Goal: Communication & Community: Answer question/provide support

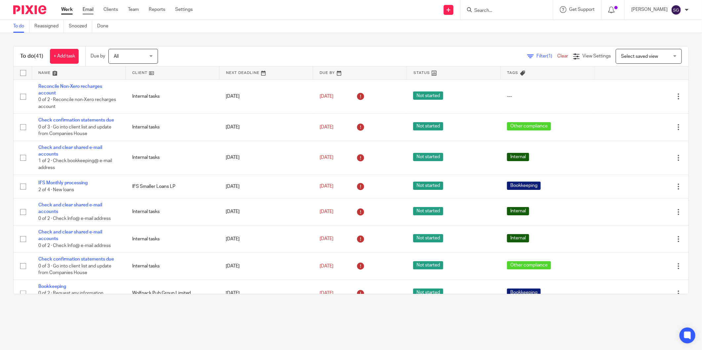
click at [90, 7] on link "Email" at bounding box center [88, 9] width 11 height 7
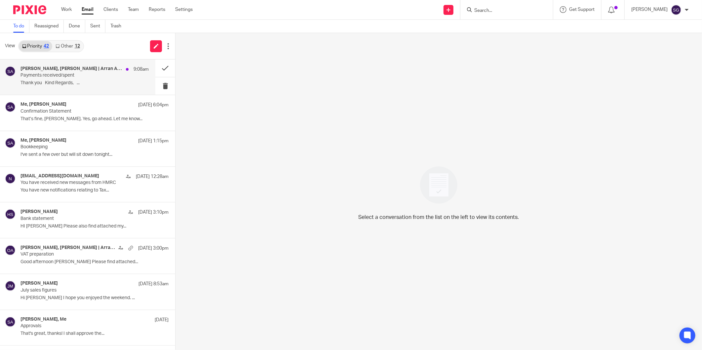
click at [61, 79] on div "Jenny McIntyre, Olivia | Arran Accountants, Me 9:08am Payments received/spent T…" at bounding box center [84, 77] width 128 height 22
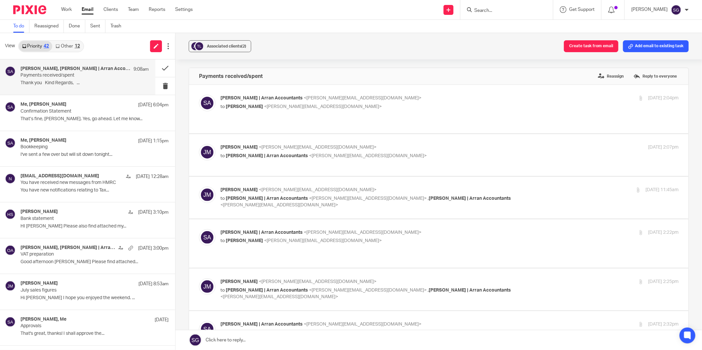
click at [54, 45] on link "Other 12" at bounding box center [67, 46] width 31 height 11
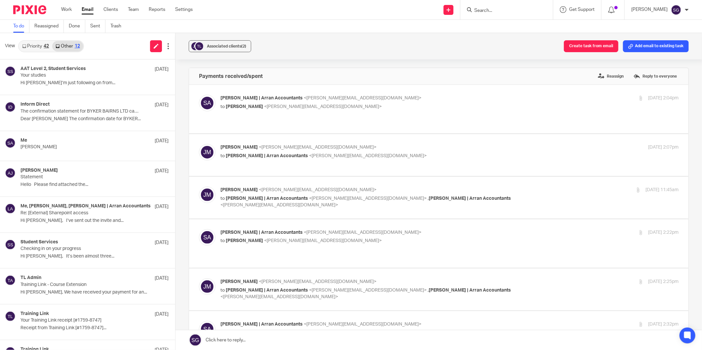
drag, startPoint x: 39, startPoint y: 44, endPoint x: 110, endPoint y: 44, distance: 71.4
click at [39, 44] on link "Priority 42" at bounding box center [35, 46] width 33 height 11
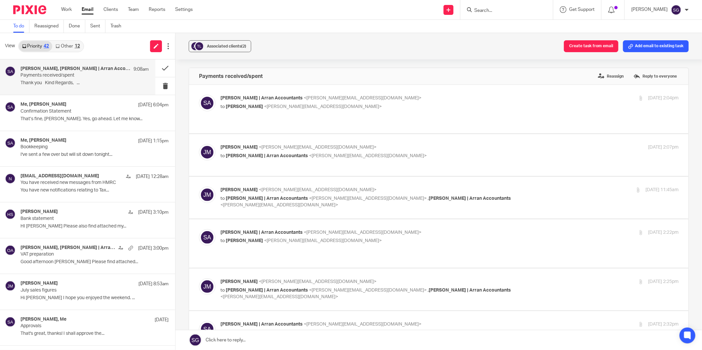
click at [111, 44] on div "View Priority 42 Other 12" at bounding box center [87, 46] width 175 height 26
click at [489, 10] on input "Search" at bounding box center [502, 11] width 59 height 6
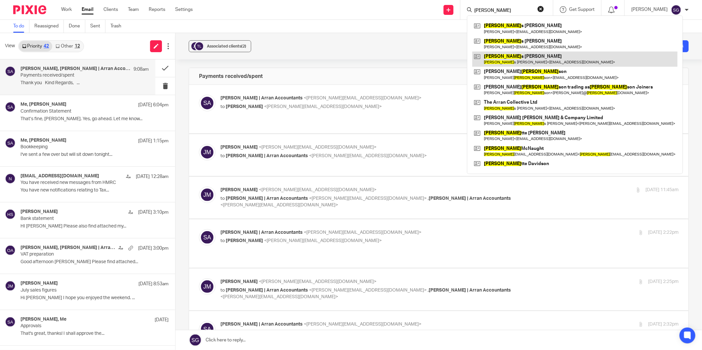
type input "jame"
click at [519, 58] on link at bounding box center [574, 59] width 205 height 15
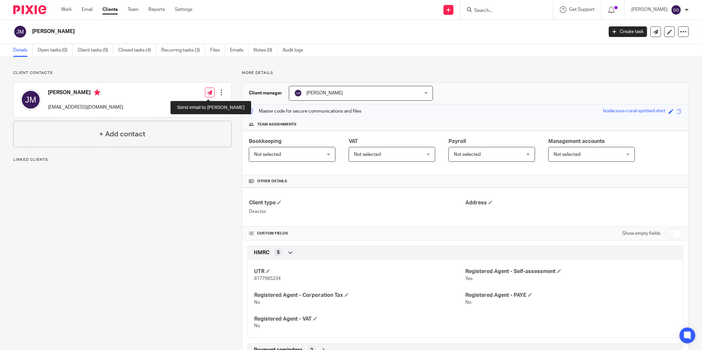
click at [208, 97] on link at bounding box center [210, 93] width 10 height 10
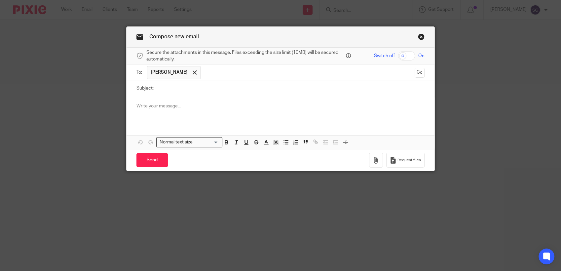
click at [193, 87] on input "Subject:" at bounding box center [291, 88] width 268 height 15
type input "VAT Queries"
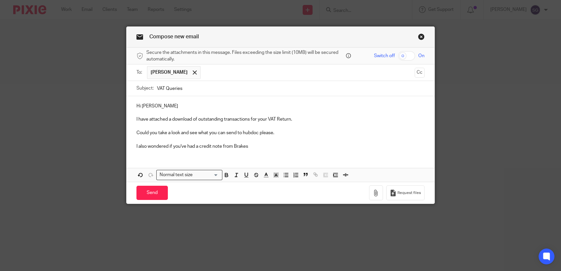
click at [257, 151] on div "Hi Jamie I have attached a download of outstanding transactions for your VAT Re…" at bounding box center [281, 125] width 308 height 58
click at [325, 150] on div "Hi Jamie I have attached a download of outstanding transactions for your VAT Re…" at bounding box center [281, 125] width 308 height 58
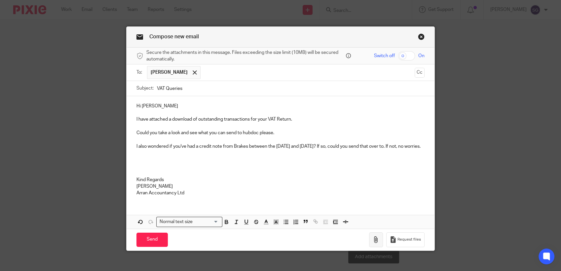
click at [373, 242] on icon "button" at bounding box center [376, 239] width 7 height 7
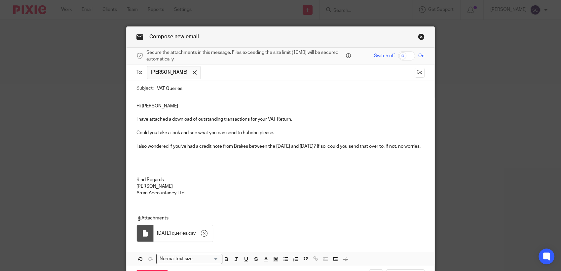
click at [164, 150] on p at bounding box center [280, 153] width 288 height 7
click at [280, 134] on p "Could you take a look and see what you can send to hubdoc please." at bounding box center [280, 133] width 288 height 7
click at [161, 160] on p at bounding box center [280, 159] width 288 height 7
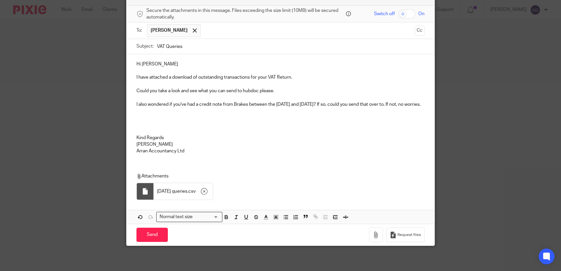
scroll to position [43, 0]
click at [381, 104] on p "I also wondered if you've had a credit note from Brakes between the 2nd and 30t…" at bounding box center [280, 103] width 288 height 7
click at [350, 127] on p at bounding box center [280, 123] width 288 height 7
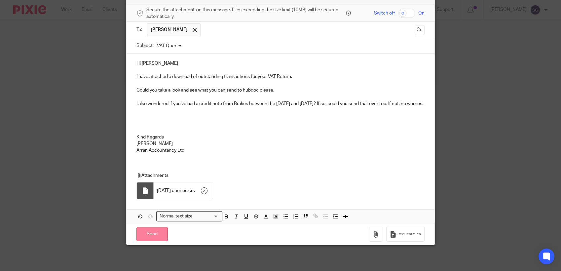
click at [154, 240] on input "Send" at bounding box center [151, 234] width 31 height 14
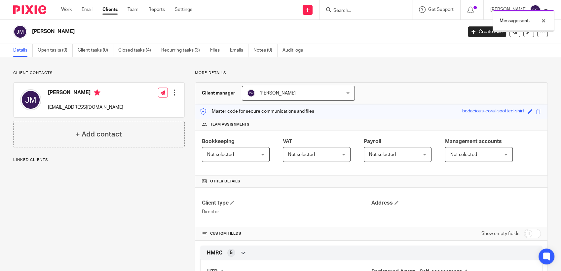
click at [266, 10] on div "Send new email Create task Add client Request signature Get Support Contact via…" at bounding box center [381, 9] width 359 height 19
click at [259, 22] on div "James Mercer Create task Update from Companies House Export data Merge Archive …" at bounding box center [280, 32] width 561 height 24
drag, startPoint x: 70, startPoint y: 11, endPoint x: 96, endPoint y: 8, distance: 26.3
click at [70, 11] on link "Work" at bounding box center [66, 9] width 11 height 7
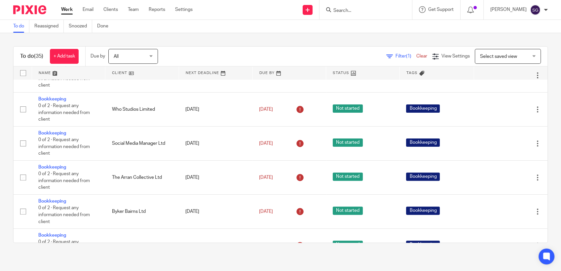
scroll to position [367, 0]
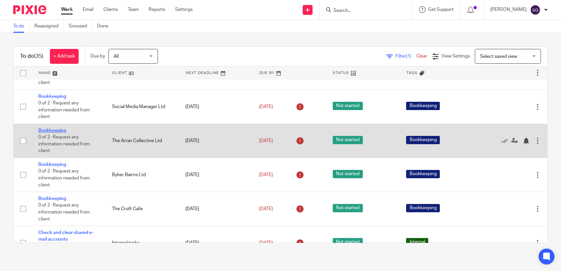
click at [57, 133] on link "Bookkeeping" at bounding box center [52, 130] width 28 height 5
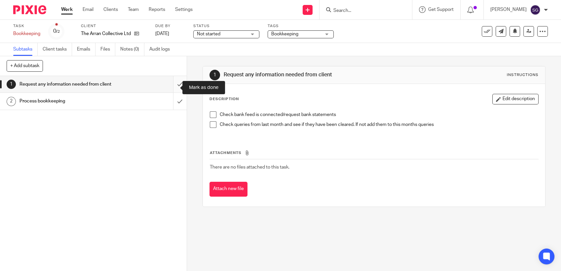
click at [172, 86] on input "submit" at bounding box center [93, 84] width 187 height 17
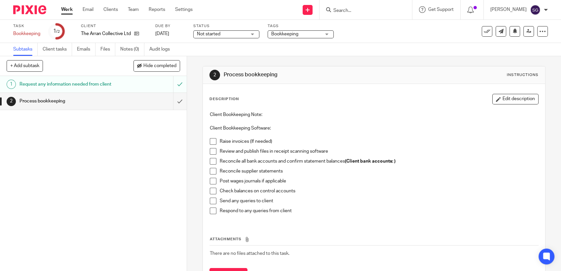
click at [211, 142] on span at bounding box center [213, 141] width 7 height 7
click at [211, 150] on span at bounding box center [213, 151] width 7 height 7
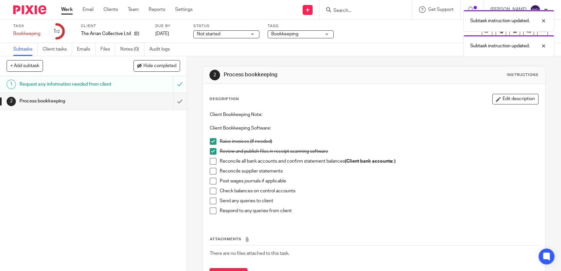
click at [210, 162] on span at bounding box center [213, 161] width 7 height 7
click at [210, 170] on span at bounding box center [213, 171] width 7 height 7
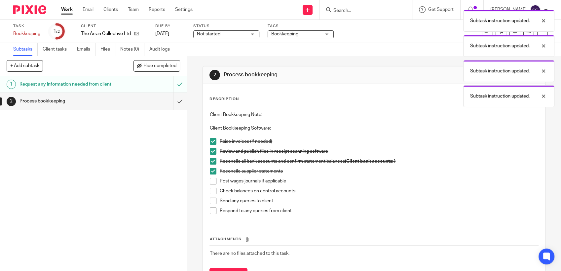
click at [210, 192] on span at bounding box center [213, 191] width 7 height 7
click at [212, 178] on span at bounding box center [213, 181] width 7 height 7
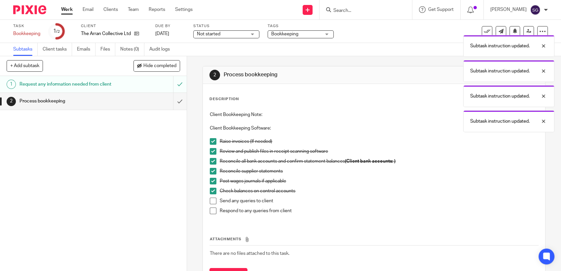
click at [210, 202] on span at bounding box center [213, 201] width 7 height 7
click at [140, 188] on div "1 Request any information needed from client 2 Process bookkeeping" at bounding box center [93, 173] width 187 height 195
drag, startPoint x: 67, startPoint y: 10, endPoint x: 80, endPoint y: 10, distance: 13.2
click at [67, 10] on link "Work" at bounding box center [67, 9] width 12 height 7
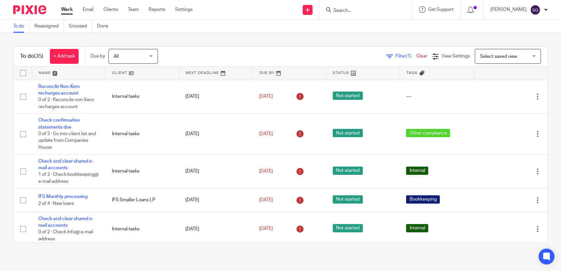
click at [345, 12] on input "Search" at bounding box center [362, 11] width 59 height 6
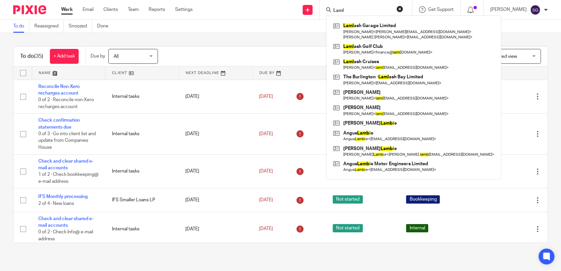
type input "Laml"
drag, startPoint x: 228, startPoint y: 20, endPoint x: 202, endPoint y: 14, distance: 27.2
click at [225, 20] on div "To do Reassigned Snoozed Done" at bounding box center [280, 26] width 561 height 13
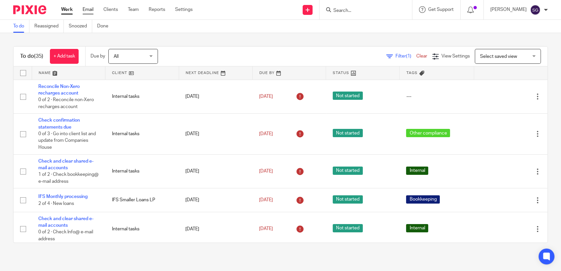
drag, startPoint x: 90, startPoint y: 9, endPoint x: 190, endPoint y: 17, distance: 100.0
click at [91, 10] on link "Email" at bounding box center [88, 9] width 11 height 7
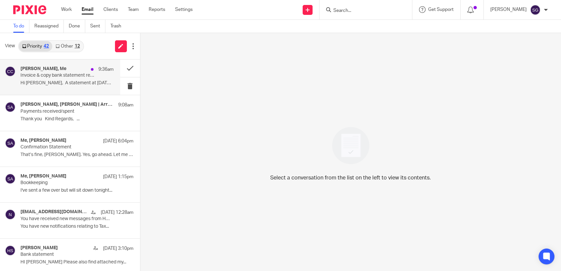
click at [43, 82] on p "Hi Sarah, A statement at 31st March..." at bounding box center [66, 83] width 93 height 6
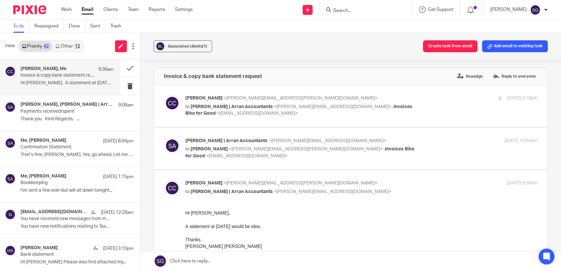
click at [223, 160] on label at bounding box center [351, 149] width 394 height 42
click at [164, 137] on input "checkbox" at bounding box center [164, 137] width 0 height 0
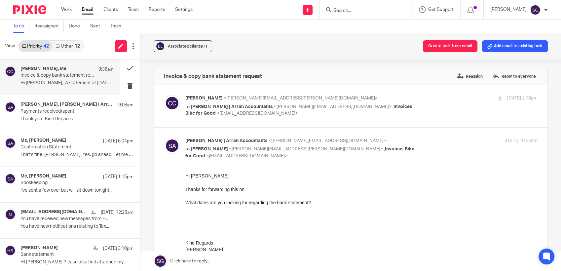
click at [224, 159] on p "to Carol-Ann Cormack <carolann.cormack@bikeforgood.org.uk> , Invoices Bike for …" at bounding box center [302, 153] width 235 height 14
checkbox input "false"
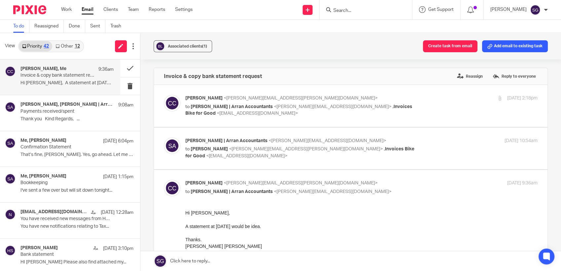
click at [251, 25] on div "To do Reassigned Done Sent Trash" at bounding box center [280, 26] width 561 height 13
click at [346, 11] on input "Search" at bounding box center [362, 11] width 59 height 6
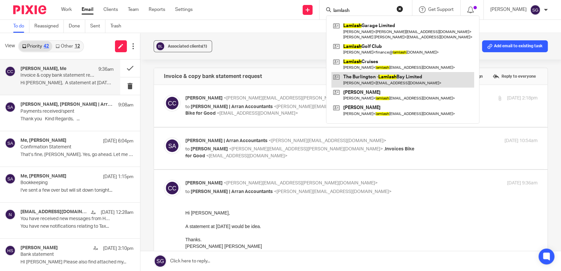
type input "lamlash"
click at [415, 84] on link at bounding box center [402, 79] width 143 height 15
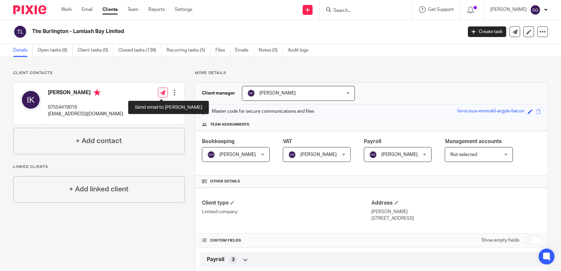
click at [160, 92] on icon at bounding box center [162, 92] width 5 height 5
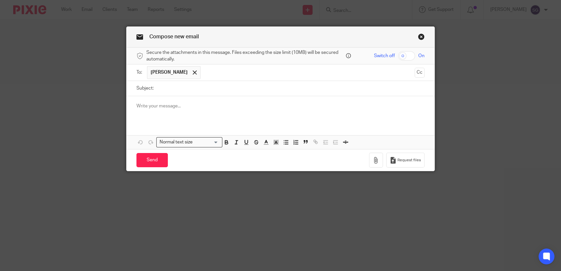
click at [184, 86] on input "Subject:" at bounding box center [291, 88] width 268 height 15
type input "VAT Return"
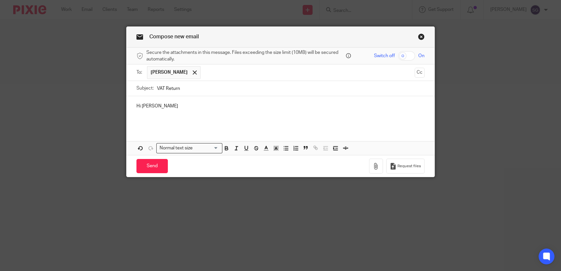
click at [147, 118] on p at bounding box center [280, 119] width 288 height 7
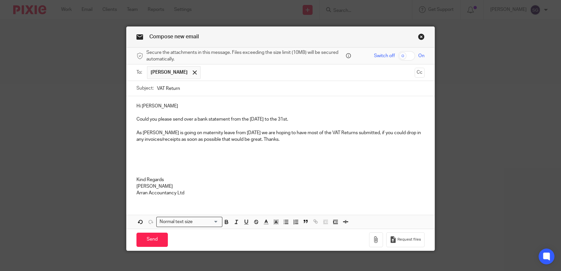
click at [283, 139] on p "As [PERSON_NAME] is going on maternity leave from [DATE] we are hoping to have …" at bounding box center [280, 137] width 288 height 14
click at [149, 236] on input "Send" at bounding box center [151, 240] width 31 height 14
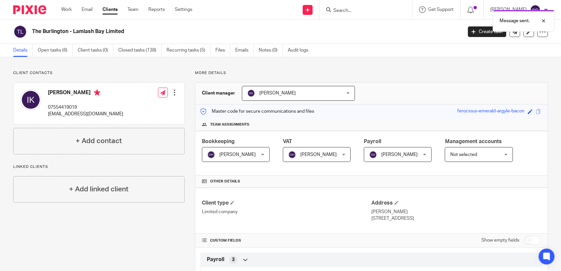
click at [349, 12] on div "Message sent." at bounding box center [417, 19] width 274 height 25
click at [347, 10] on input "Search" at bounding box center [362, 11] width 59 height 6
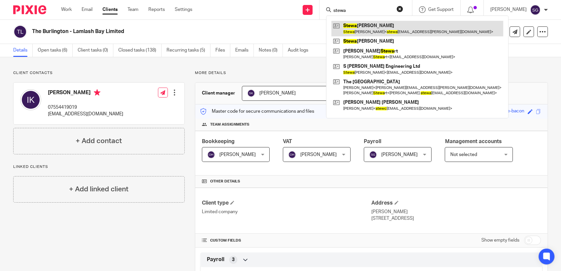
type input "stewa"
click at [368, 30] on link at bounding box center [417, 28] width 172 height 15
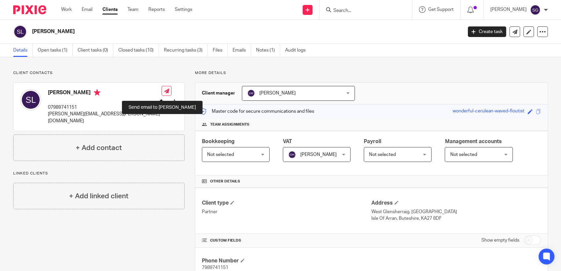
click at [162, 96] on link at bounding box center [167, 91] width 10 height 10
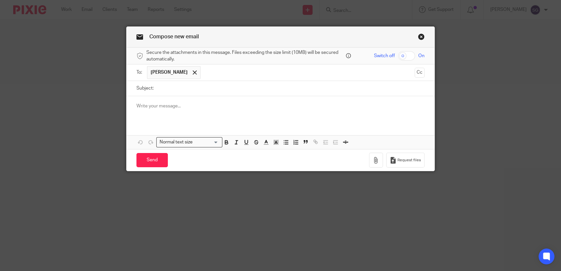
click at [185, 86] on input "Subject:" at bounding box center [291, 88] width 268 height 15
type input "VAT Return"
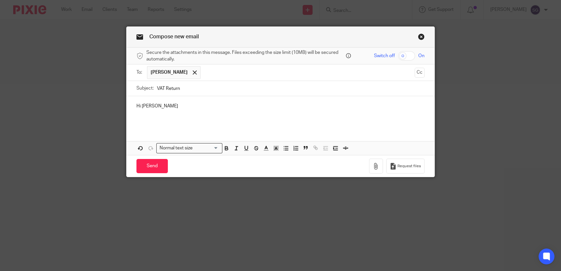
click at [202, 103] on p "Hi [PERSON_NAME]" at bounding box center [280, 106] width 288 height 7
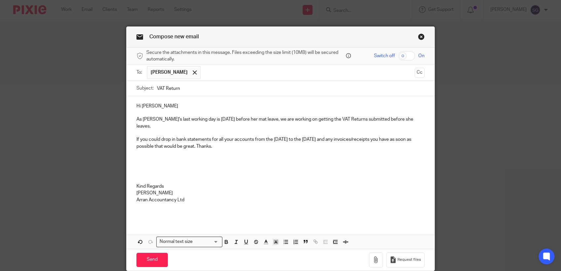
drag, startPoint x: 194, startPoint y: 206, endPoint x: 190, endPoint y: 209, distance: 5.0
click at [194, 210] on p at bounding box center [280, 213] width 288 height 7
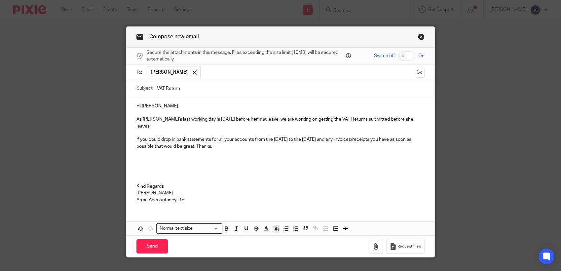
click at [141, 200] on div "Hi [PERSON_NAME] As [PERSON_NAME]'s last working day is [DATE] before her mat l…" at bounding box center [281, 152] width 308 height 112
click at [191, 197] on p "Arran Accountancy Ltd" at bounding box center [280, 200] width 288 height 7
click at [237, 140] on p "If you could drop in bank statements for all your accounts from the [DATE] to t…" at bounding box center [280, 143] width 288 height 14
click at [236, 141] on p "If you could drop in bank statements for all your accounts from the 28th of Apr…" at bounding box center [280, 143] width 288 height 14
click at [154, 239] on input "Send" at bounding box center [151, 246] width 31 height 14
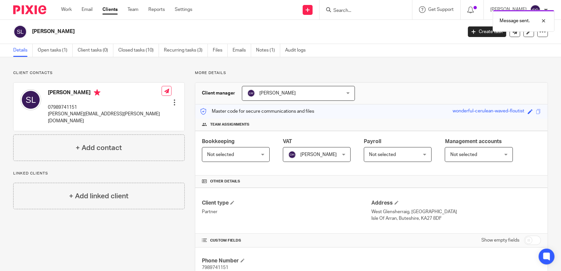
click at [283, 15] on div "Message sent." at bounding box center [417, 19] width 274 height 25
drag, startPoint x: 253, startPoint y: 21, endPoint x: 175, endPoint y: 36, distance: 79.3
click at [252, 21] on div "Stewart Lambie Create task Update from Companies House Export data Merge Archiv…" at bounding box center [280, 32] width 561 height 24
drag, startPoint x: 246, startPoint y: 24, endPoint x: 222, endPoint y: 24, distance: 23.5
click at [246, 25] on div "[PERSON_NAME]" at bounding box center [235, 32] width 445 height 14
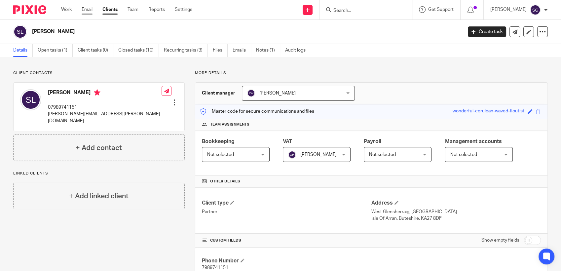
click at [87, 9] on link "Email" at bounding box center [87, 9] width 11 height 7
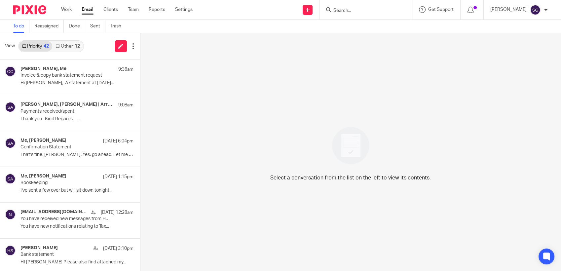
click at [70, 44] on link "Other 12" at bounding box center [67, 46] width 31 height 11
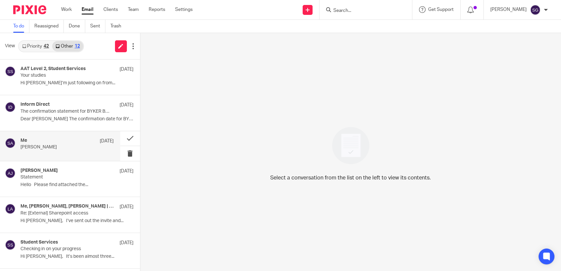
click at [55, 142] on div "Me 24 Jun" at bounding box center [66, 141] width 93 height 7
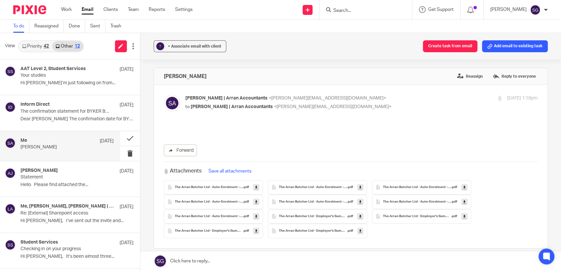
click at [42, 44] on link "Priority 42" at bounding box center [35, 46] width 33 height 11
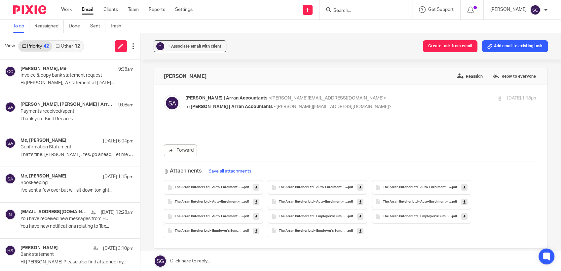
click at [85, 9] on link "Email" at bounding box center [88, 9] width 12 height 7
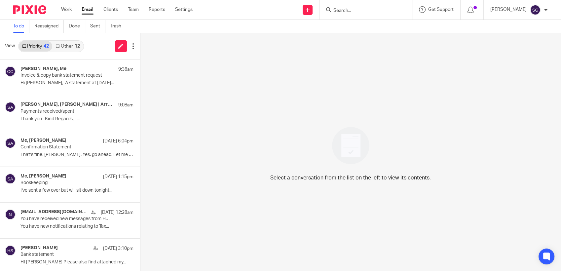
drag, startPoint x: 86, startPoint y: 9, endPoint x: 89, endPoint y: 9, distance: 3.3
click at [86, 9] on link "Email" at bounding box center [88, 9] width 12 height 7
click at [252, 15] on div "Send new email Create task Add client Request signature Get Support Contact via…" at bounding box center [382, 9] width 358 height 19
drag, startPoint x: 87, startPoint y: 9, endPoint x: 144, endPoint y: 12, distance: 56.9
click at [87, 9] on link "Email" at bounding box center [88, 9] width 12 height 7
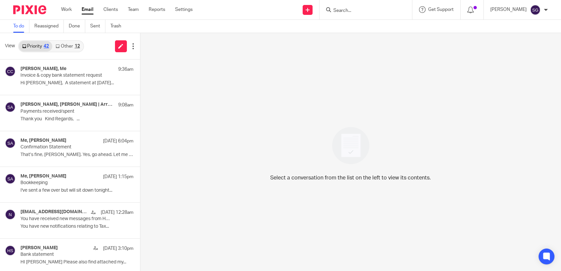
click at [72, 50] on link "Other 12" at bounding box center [67, 46] width 31 height 11
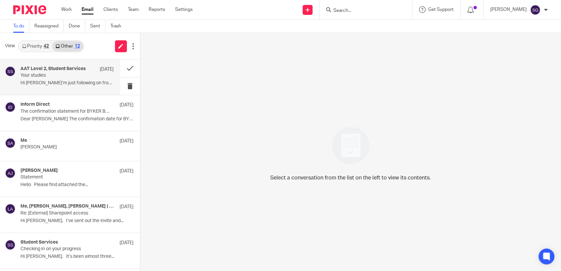
click at [46, 80] on div "AAT Level 2, Student Services [DATE] Your studies Hi [PERSON_NAME]’m just follo…" at bounding box center [66, 77] width 93 height 22
click at [40, 46] on link "Priority 42" at bounding box center [35, 46] width 33 height 11
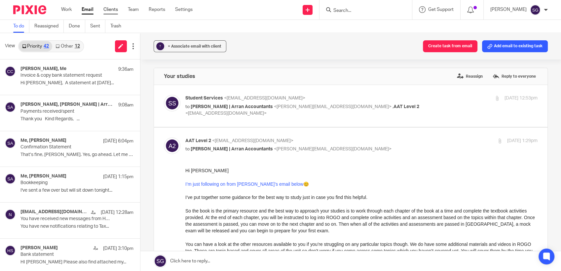
drag, startPoint x: 88, startPoint y: 12, endPoint x: 111, endPoint y: 12, distance: 23.1
click at [89, 12] on link "Email" at bounding box center [88, 9] width 12 height 7
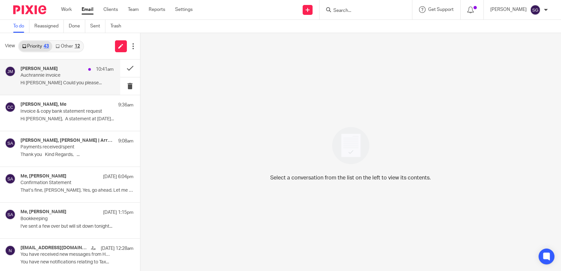
click at [33, 71] on h4 "[PERSON_NAME]" at bounding box center [38, 69] width 37 height 6
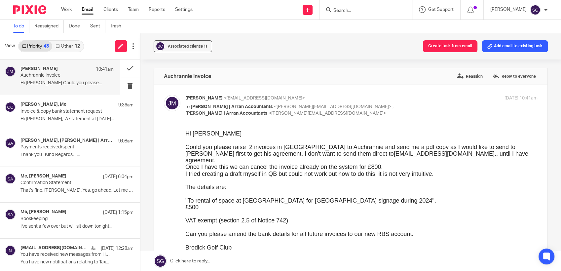
click at [71, 49] on link "Other 12" at bounding box center [67, 46] width 31 height 11
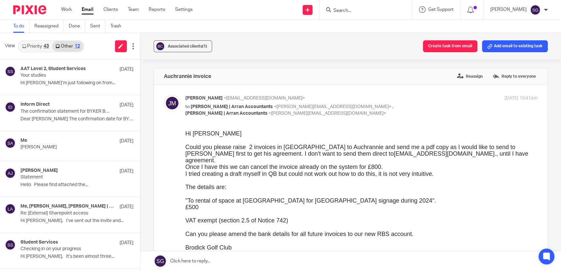
click at [38, 48] on link "Priority 43" at bounding box center [35, 46] width 33 height 11
